Goal: Obtain resource: Download file/media

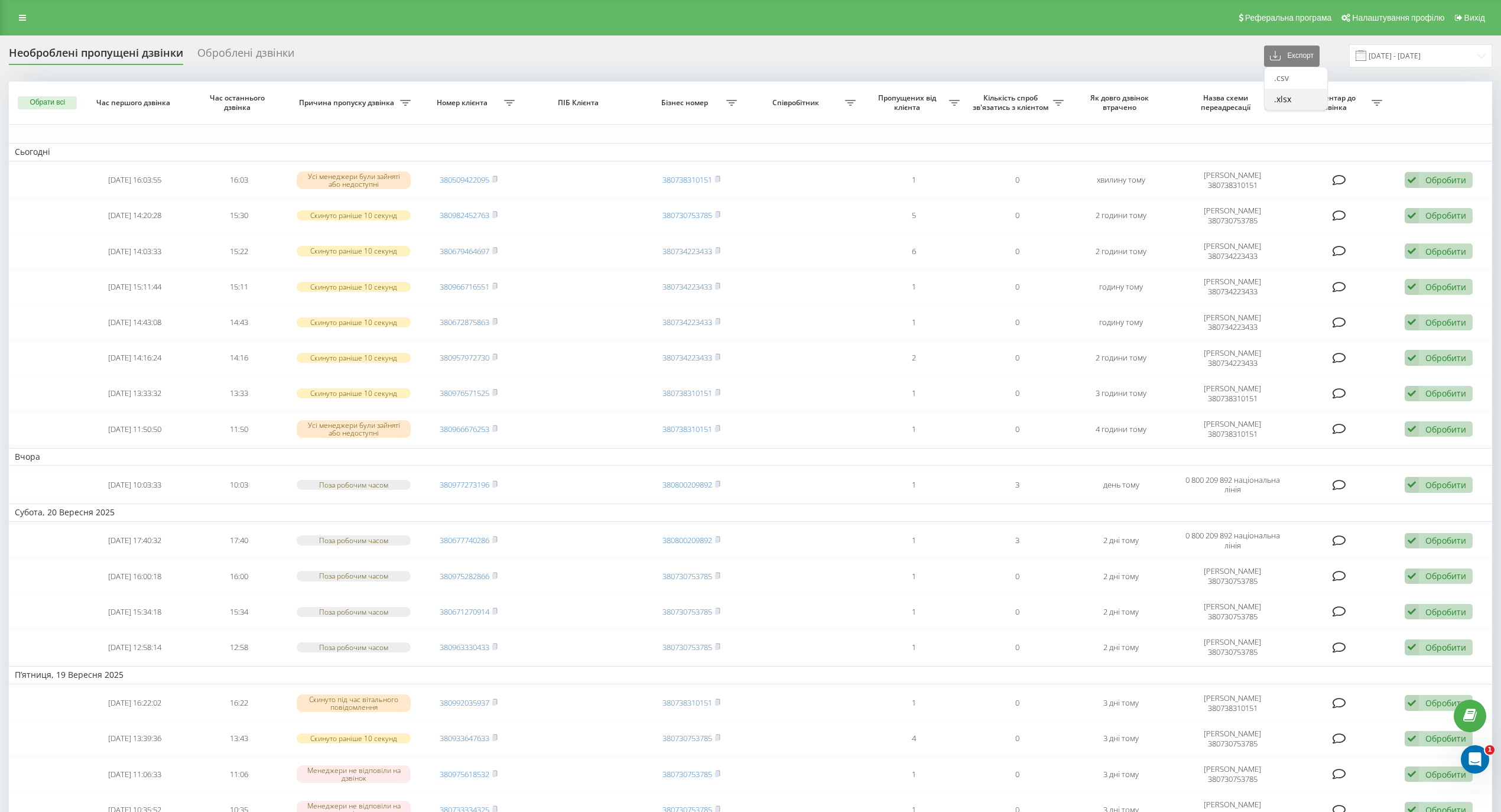
click at [1303, 98] on div ".xlsx" at bounding box center [1296, 99] width 62 height 21
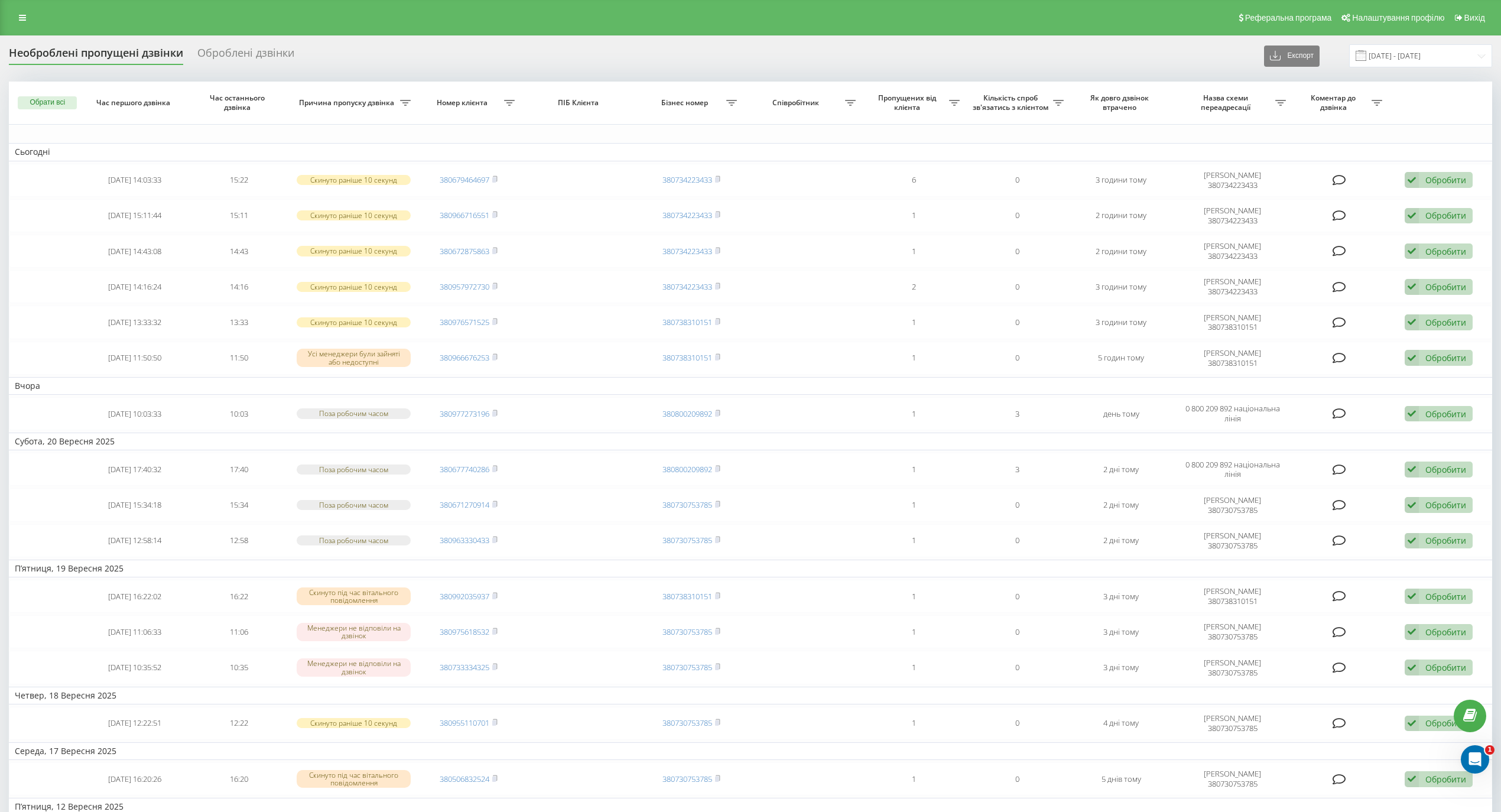
click at [253, 39] on div "Необроблені пропущені дзвінки Оброблені дзвінки Експорт .csv .xlsx [DATE] - [DA…" at bounding box center [750, 767] width 1501 height 1465
click at [1279, 102] on icon at bounding box center [1280, 102] width 11 height 6
type input "ткаченко"
click button "OK" at bounding box center [1320, 198] width 50 height 15
click at [1282, 102] on icon at bounding box center [1280, 102] width 11 height 6
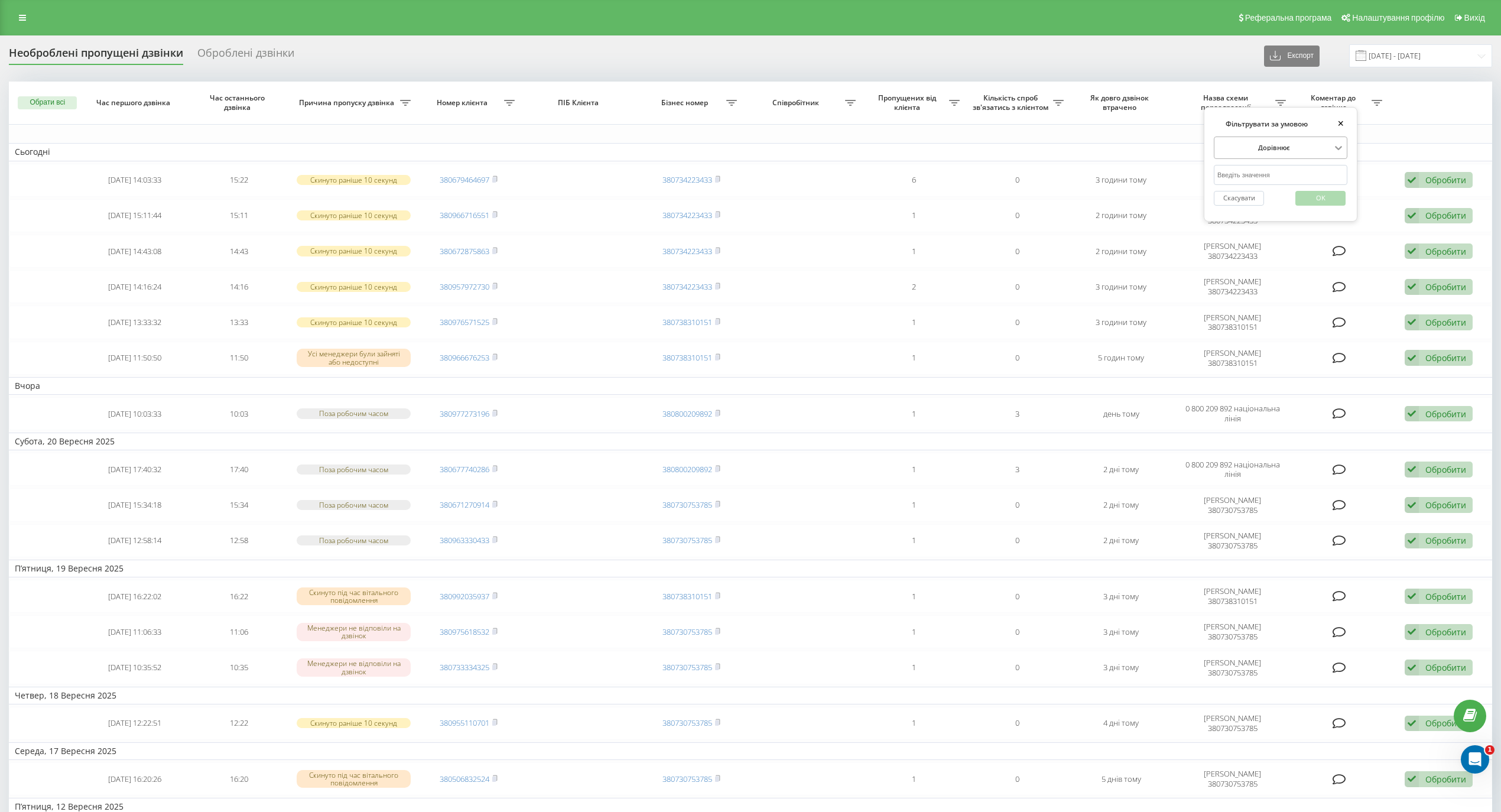
click at [1333, 149] on icon at bounding box center [1338, 147] width 12 height 12
click at [1301, 199] on div "Містить" at bounding box center [1280, 203] width 132 height 16
click at [1278, 175] on input "text" at bounding box center [1280, 175] width 134 height 20
type input "ткаченко"
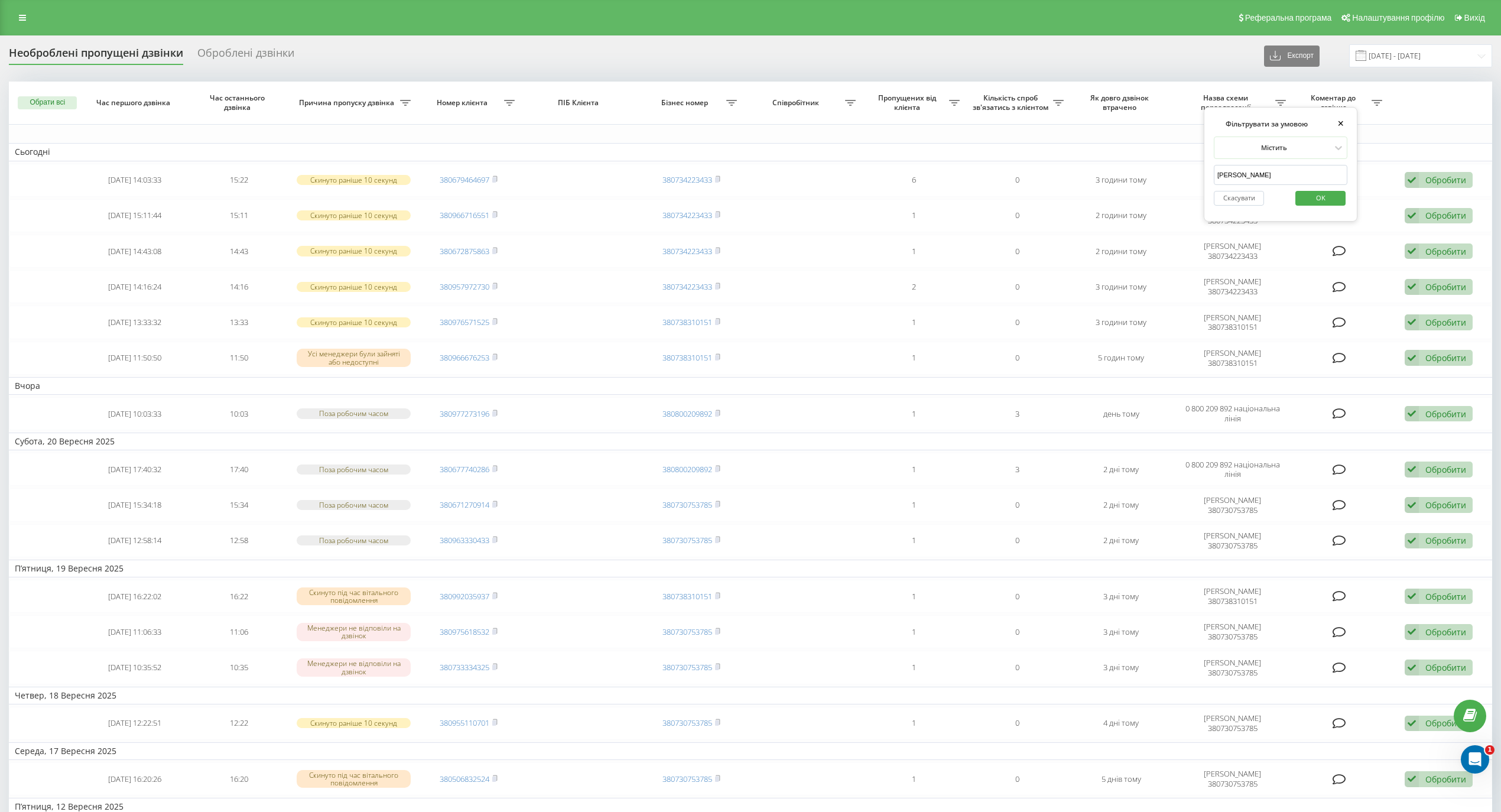
click button "OK" at bounding box center [1320, 198] width 50 height 15
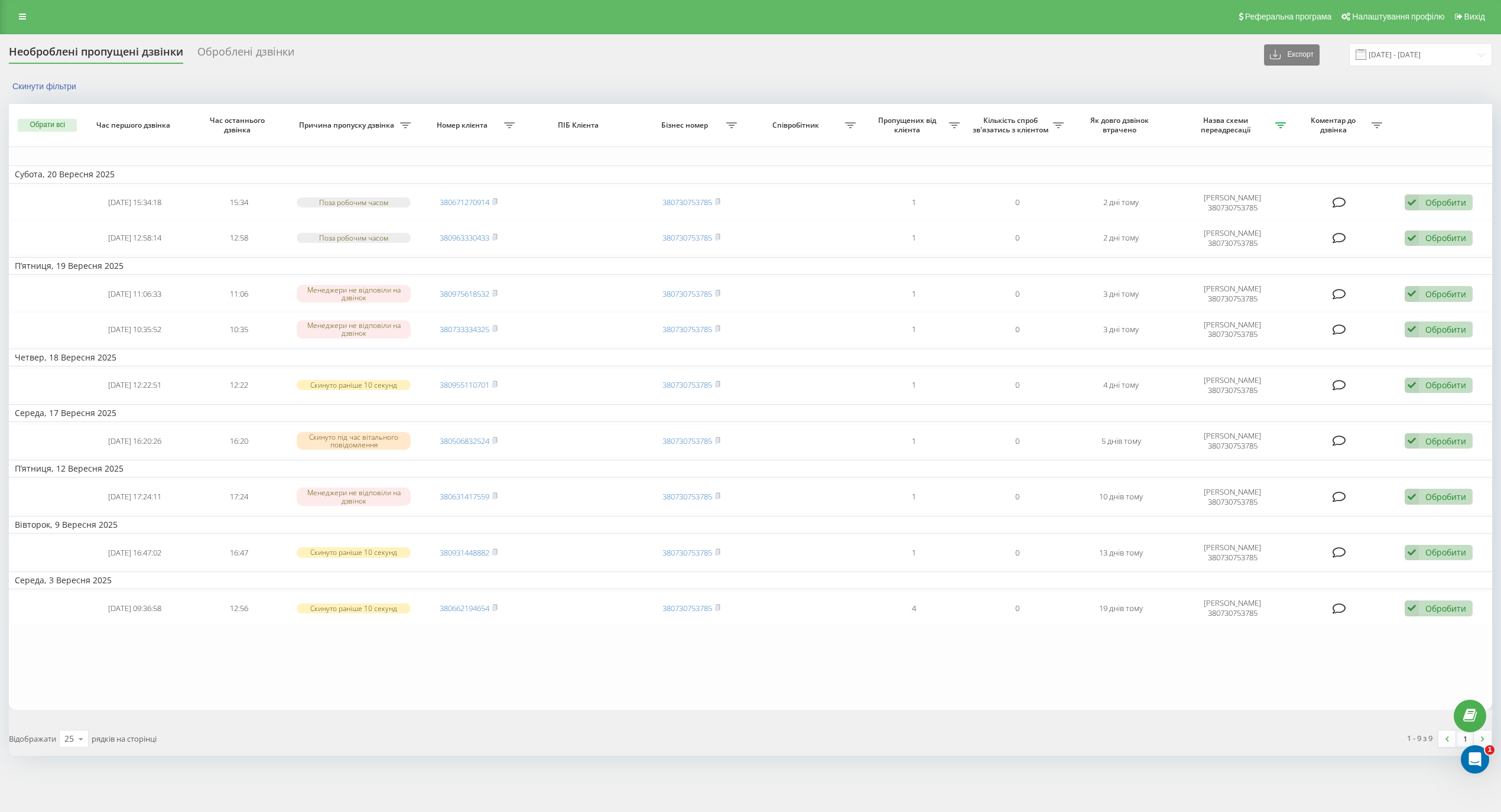
scroll to position [7, 0]
click at [231, 47] on div "Оброблені дзвінки" at bounding box center [246, 54] width 97 height 18
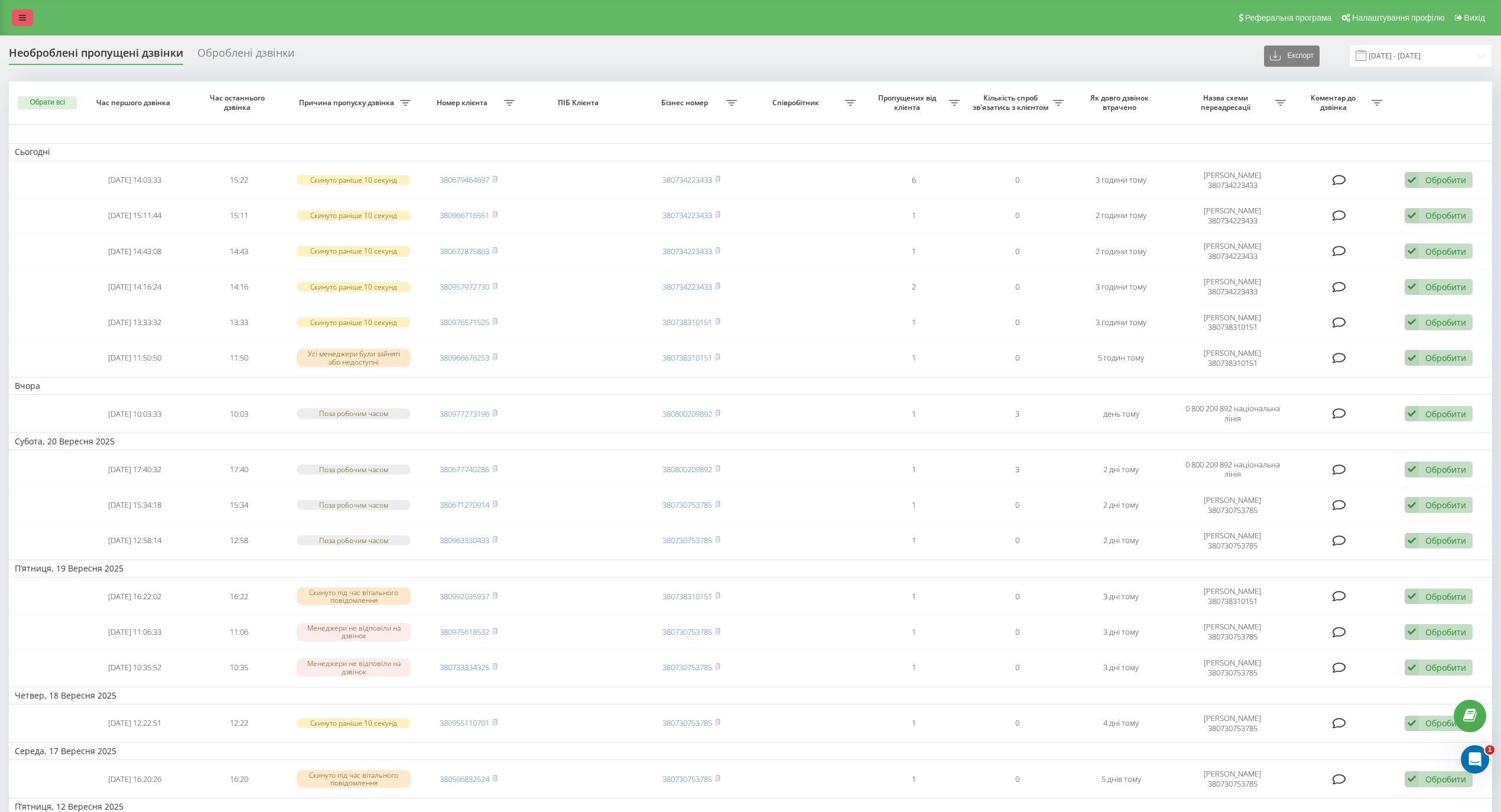
click at [28, 20] on link at bounding box center [22, 18] width 21 height 16
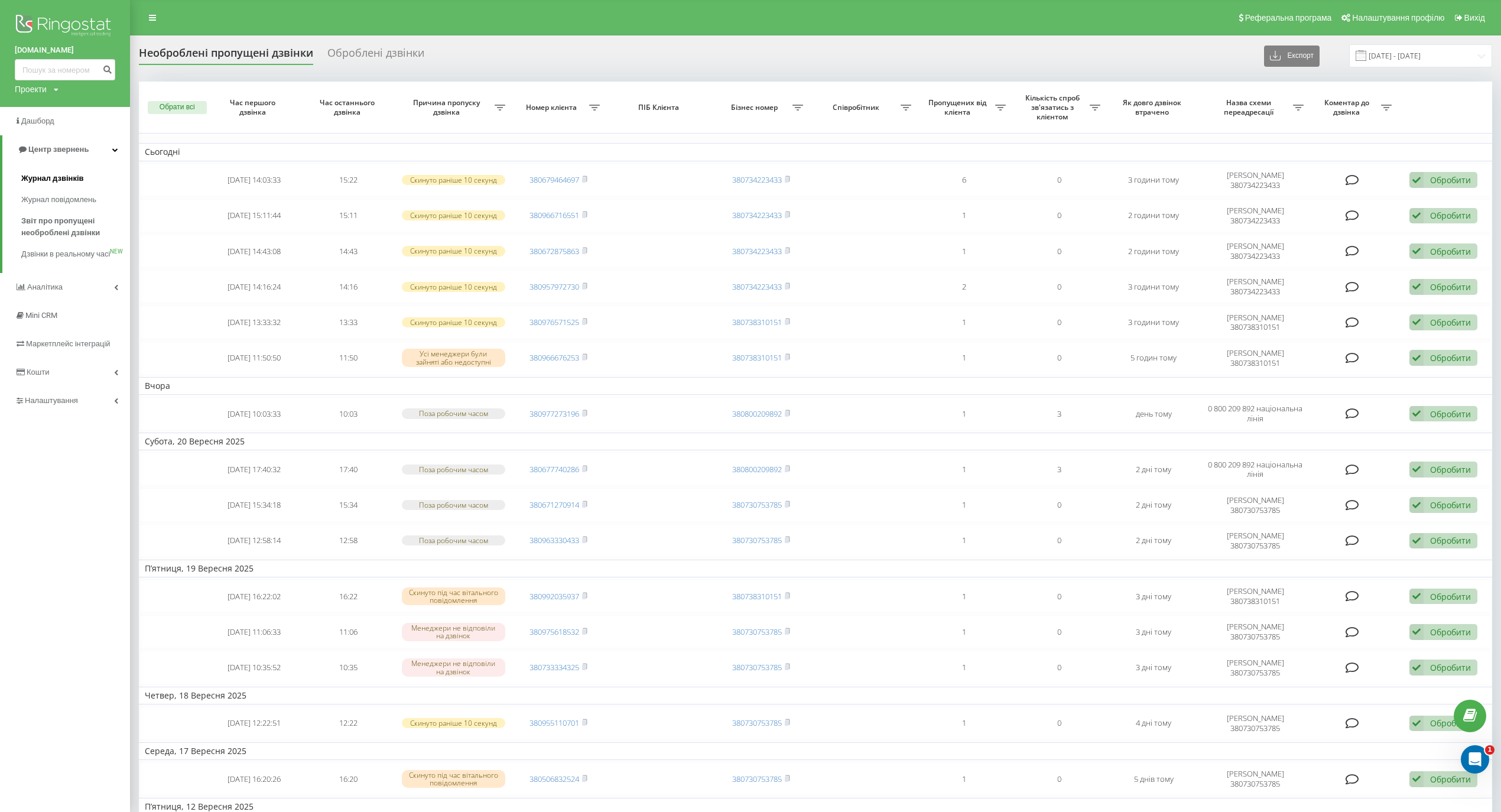
click at [73, 177] on span "Журнал дзвінків" at bounding box center [52, 178] width 62 height 12
click at [66, 225] on span "Звіт про пропущені необроблені дзвінки" at bounding box center [73, 227] width 103 height 24
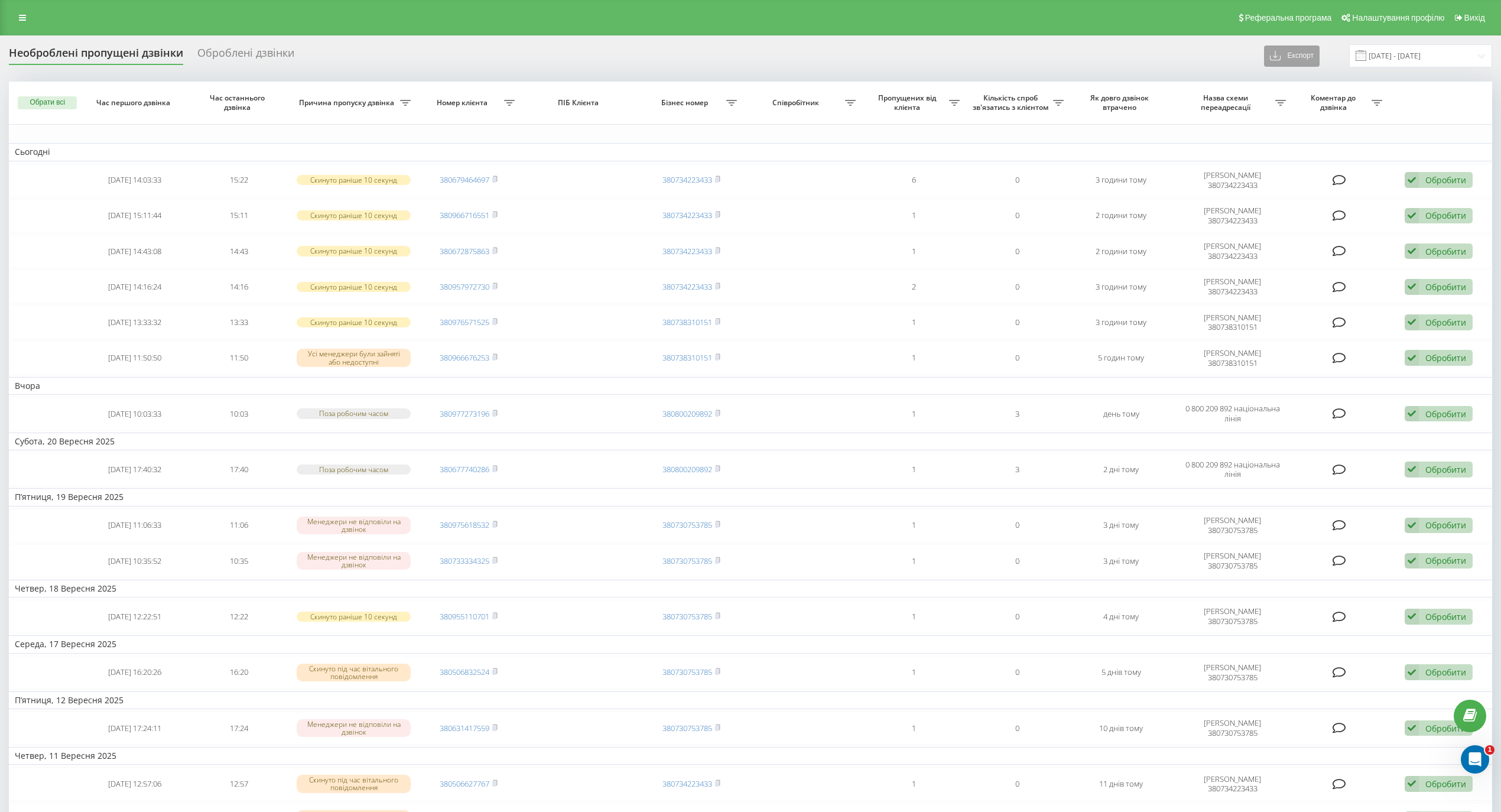
click at [1274, 60] on button "Експорт" at bounding box center [1292, 56] width 56 height 21
click at [1277, 104] on div ".xlsx" at bounding box center [1296, 99] width 62 height 21
